Goal: Information Seeking & Learning: Find specific fact

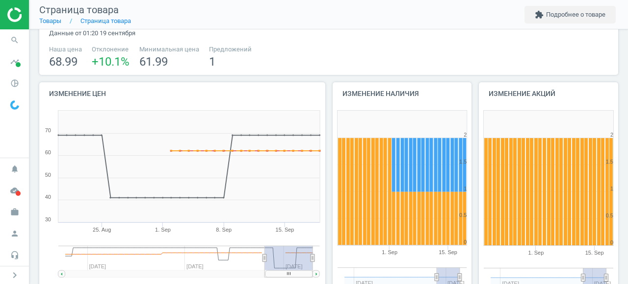
scroll to position [233, 0]
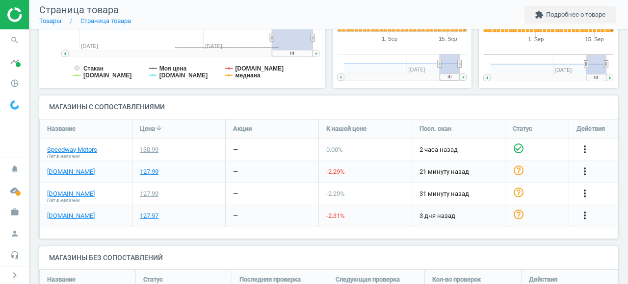
scroll to position [286, 0]
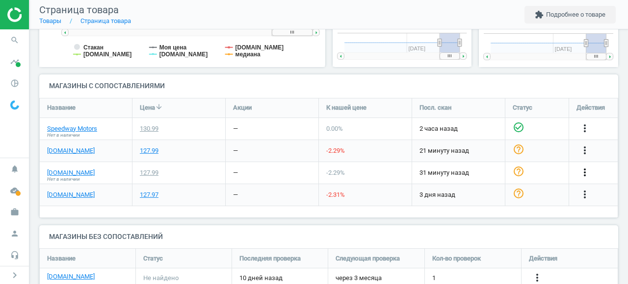
click at [589, 172] on icon "more_vert" at bounding box center [585, 173] width 12 height 12
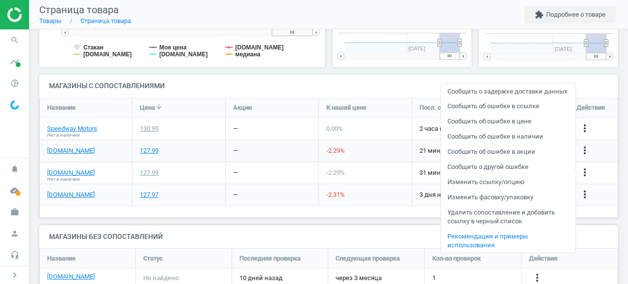
click at [226, 86] on h4 "Магазины с сопоставлениями" at bounding box center [328, 86] width 579 height 23
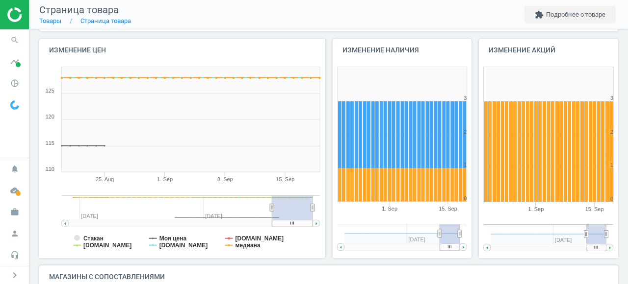
scroll to position [0, 0]
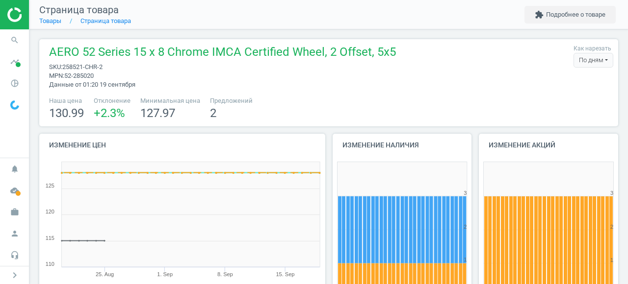
click at [81, 64] on span "258521-CHR-2" at bounding box center [82, 66] width 40 height 7
click at [111, 68] on span "sku : 258521-CHR-2" at bounding box center [222, 67] width 347 height 9
copy span "258521-CHR-2"
click at [53, 24] on link "Товары" at bounding box center [50, 20] width 22 height 7
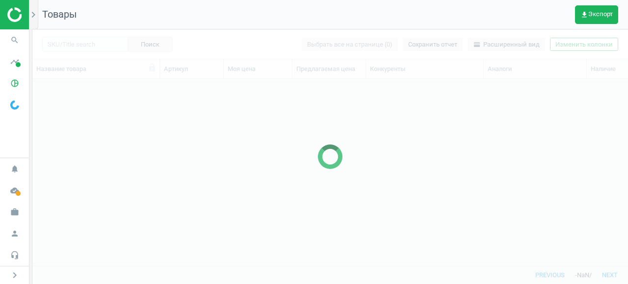
scroll to position [187, 595]
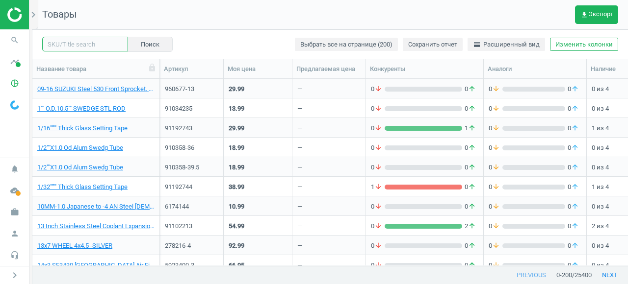
click at [99, 47] on input "text" at bounding box center [85, 44] width 86 height 15
paste input "258521-CHR-2"
type input "258521-CHR-2"
click at [144, 47] on button "Поиск" at bounding box center [149, 44] width 45 height 15
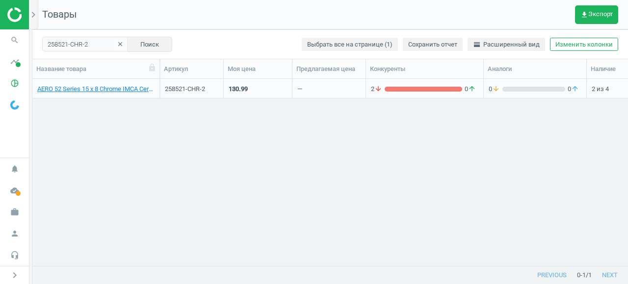
scroll to position [0, 102]
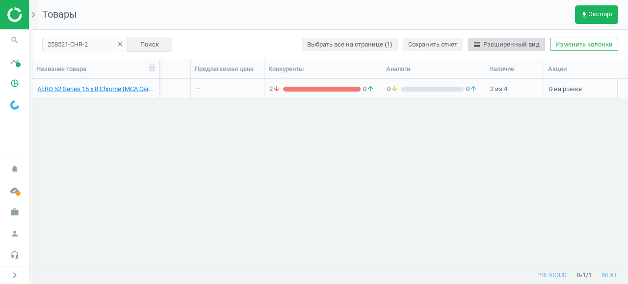
click at [522, 48] on span "horizontal_split Расширенный вид" at bounding box center [506, 44] width 67 height 9
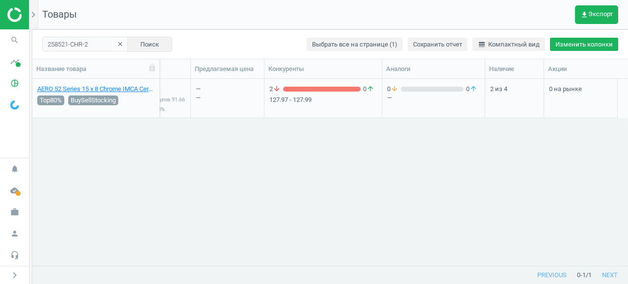
click at [593, 46] on button "Изменить колонки" at bounding box center [584, 45] width 68 height 14
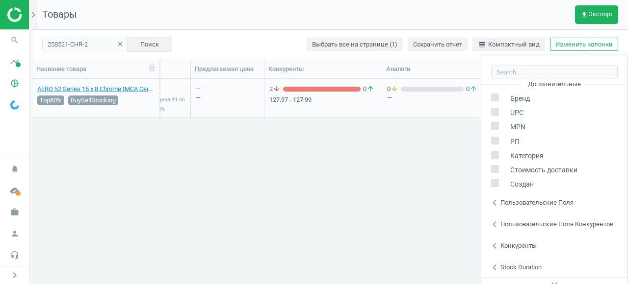
scroll to position [133, 0]
click at [500, 225] on icon "chevron_left" at bounding box center [494, 224] width 12 height 12
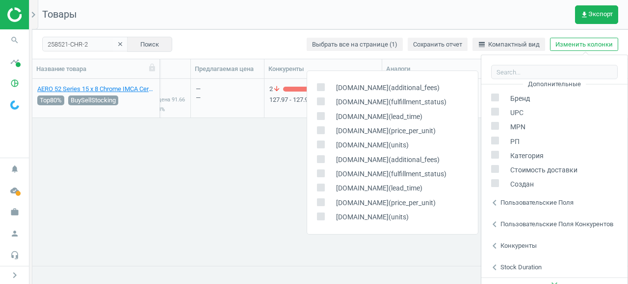
click at [319, 103] on input "checkbox" at bounding box center [320, 102] width 6 height 6
checkbox input "true"
click at [283, 148] on div "AERO 52 Series 15 x 8 Chrome IMCA Certified Wheel, 2 Offset, 5x5 Top80% BuySell…" at bounding box center [329, 172] width 595 height 187
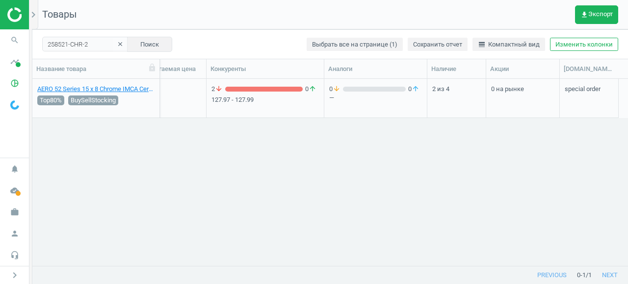
scroll to position [0, 159]
click at [78, 45] on input "258521-CHR-2" at bounding box center [85, 44] width 86 height 15
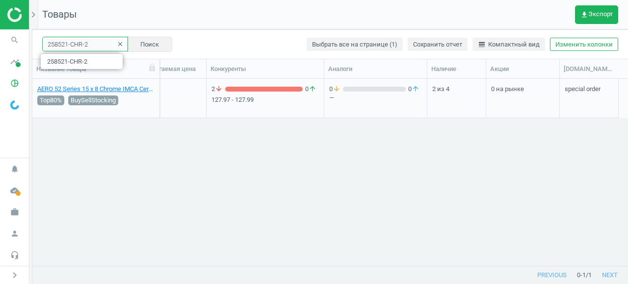
click at [78, 45] on input "258521-CHR-2" at bounding box center [85, 44] width 86 height 15
paste input "91032566"
type input "91032566"
click at [153, 47] on button "Поиск" at bounding box center [149, 44] width 45 height 15
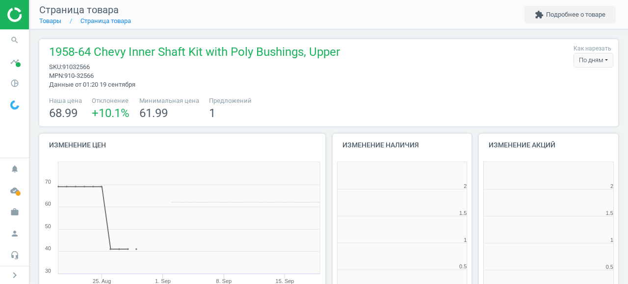
scroll to position [197, 140]
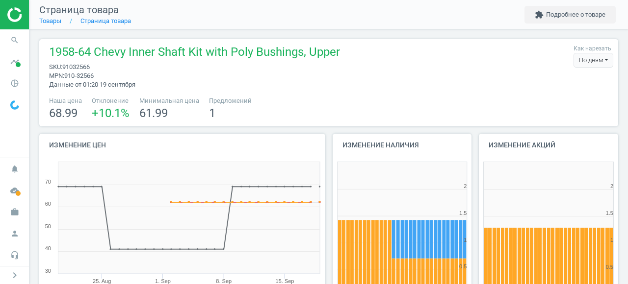
click at [79, 68] on span "91032566" at bounding box center [75, 66] width 27 height 7
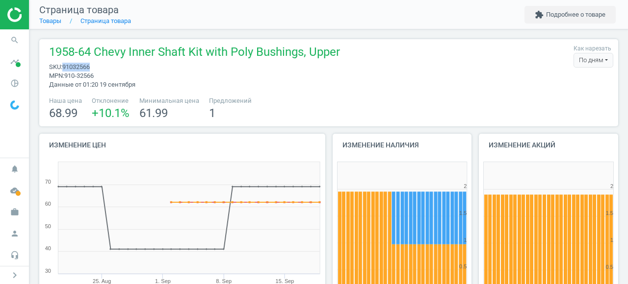
click at [79, 68] on span "91032566" at bounding box center [75, 66] width 27 height 7
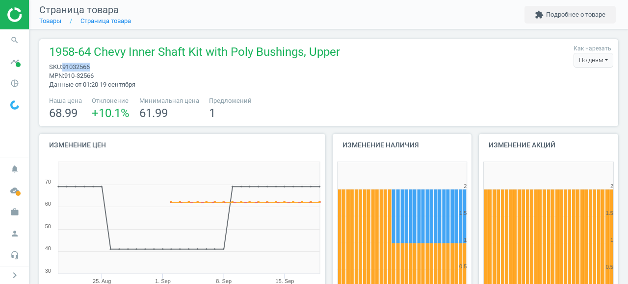
copy span "91032566"
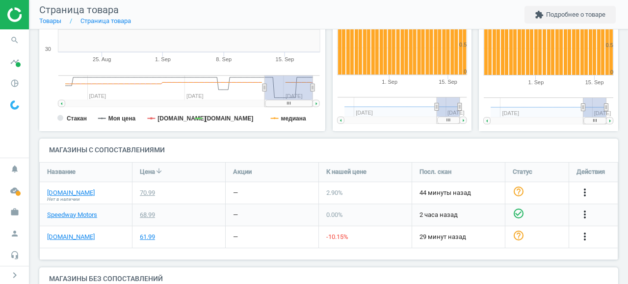
scroll to position [223, 0]
